Goal: Use online tool/utility: Utilize a website feature to perform a specific function

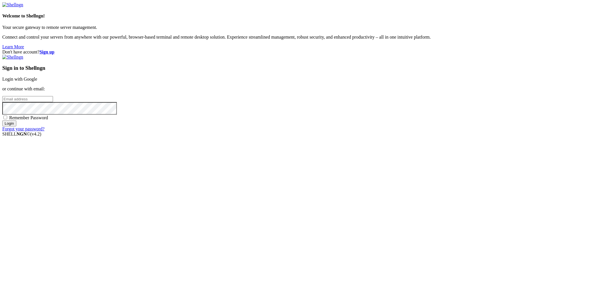
click at [37, 82] on link "Login with Google" at bounding box center [19, 79] width 35 height 5
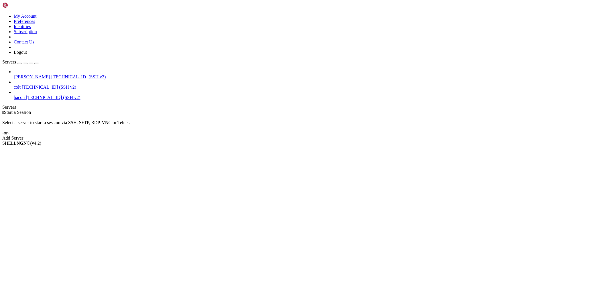
click at [15, 74] on link "[PERSON_NAME] [TECHNICAL_ID] (SSH v2)" at bounding box center [311, 76] width 595 height 5
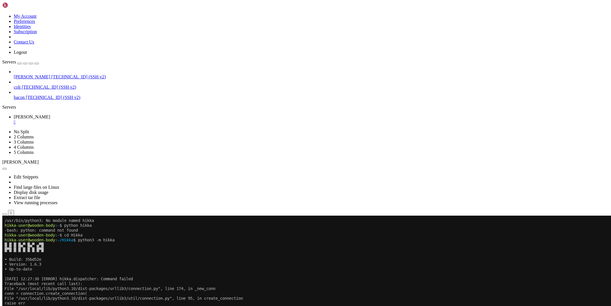
scroll to position [58, 0]
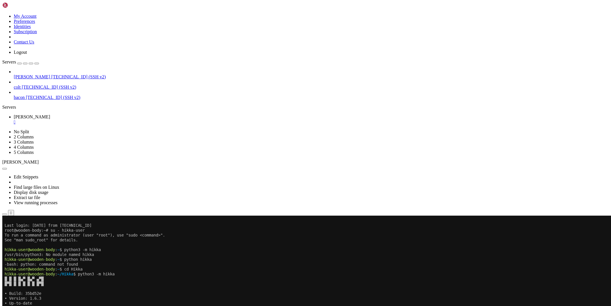
drag, startPoint x: 204, startPoint y: 478, endPoint x: 20, endPoint y: 333, distance: 233.9
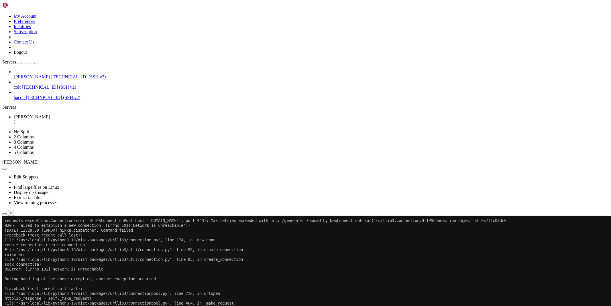
scroll to position [472, 0]
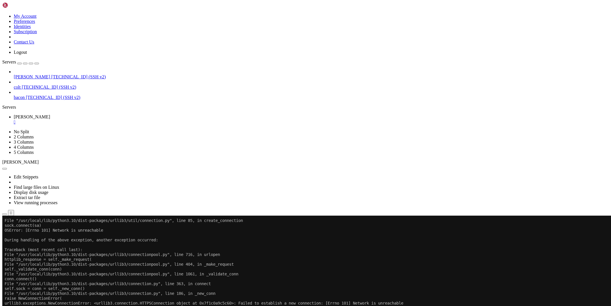
drag, startPoint x: 5, startPoint y: 314, endPoint x: 209, endPoint y: 477, distance: 261.6
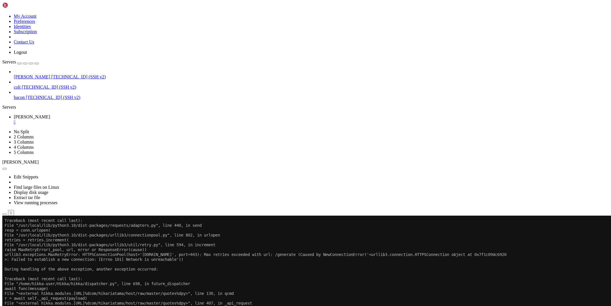
scroll to position [90, 0]
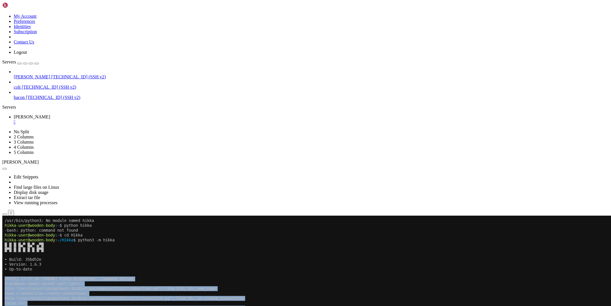
drag, startPoint x: 208, startPoint y: 478, endPoint x: 5, endPoint y: 279, distance: 284.3
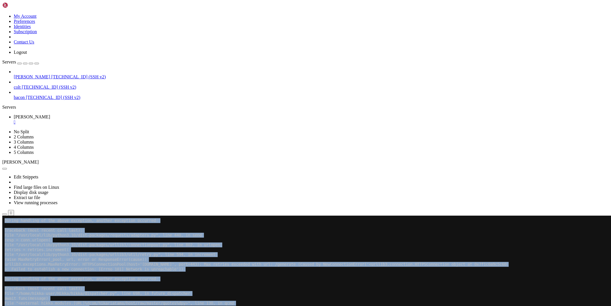
scroll to position [565, 0]
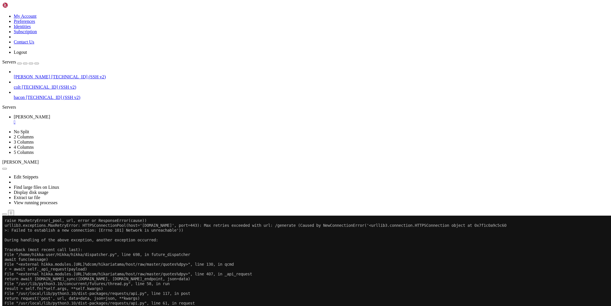
scroll to position [603, 0]
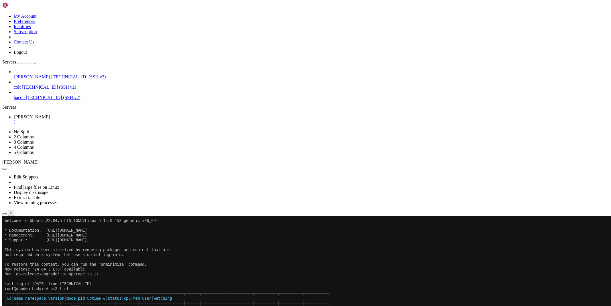
click at [5, 215] on icon "button" at bounding box center [5, 215] width 0 height 0
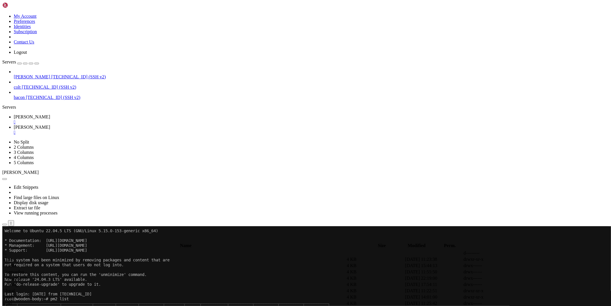
type input "/root/ryx"
click at [525, 279] on icon at bounding box center [525, 279] width 0 height 0
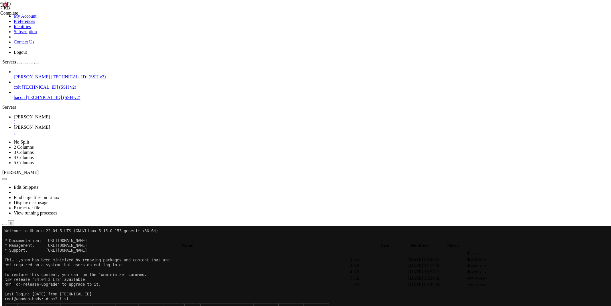
scroll to position [57, 0]
paste textarea
type textarea "[DOMAIN_NAME](run())"
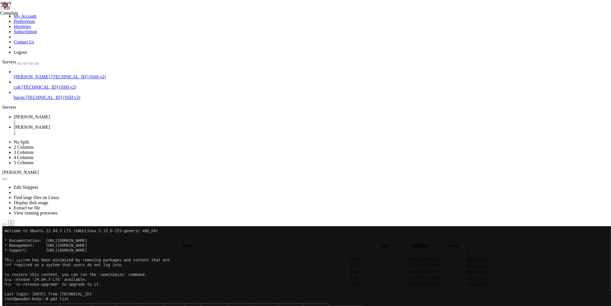
scroll to position [133, 0]
drag, startPoint x: 83, startPoint y: 7, endPoint x: 87, endPoint y: 7, distance: 4.1
click at [50, 115] on span "[PERSON_NAME]" at bounding box center [32, 117] width 36 height 5
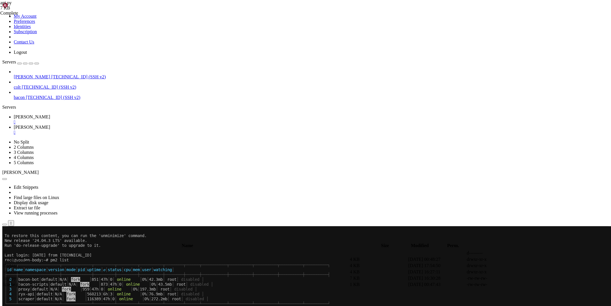
scroll to position [39, 0]
